Goal: Task Accomplishment & Management: Manage account settings

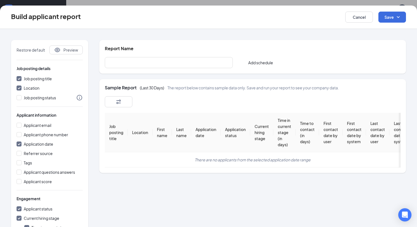
scroll to position [12, 0]
click at [355, 17] on button "Cancel" at bounding box center [359, 17] width 28 height 11
checkbox input "false"
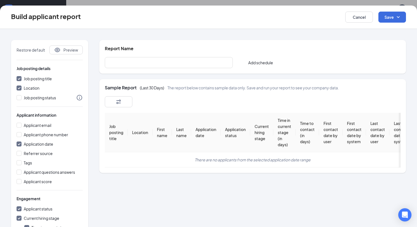
checkbox input "false"
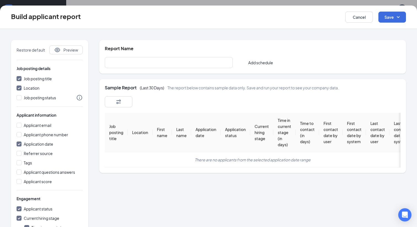
checkbox input "false"
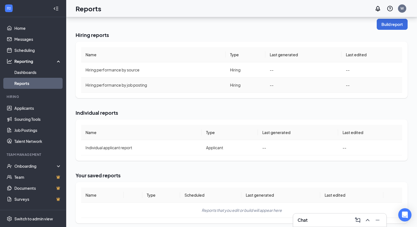
scroll to position [48, 0]
